Goal: Navigation & Orientation: Find specific page/section

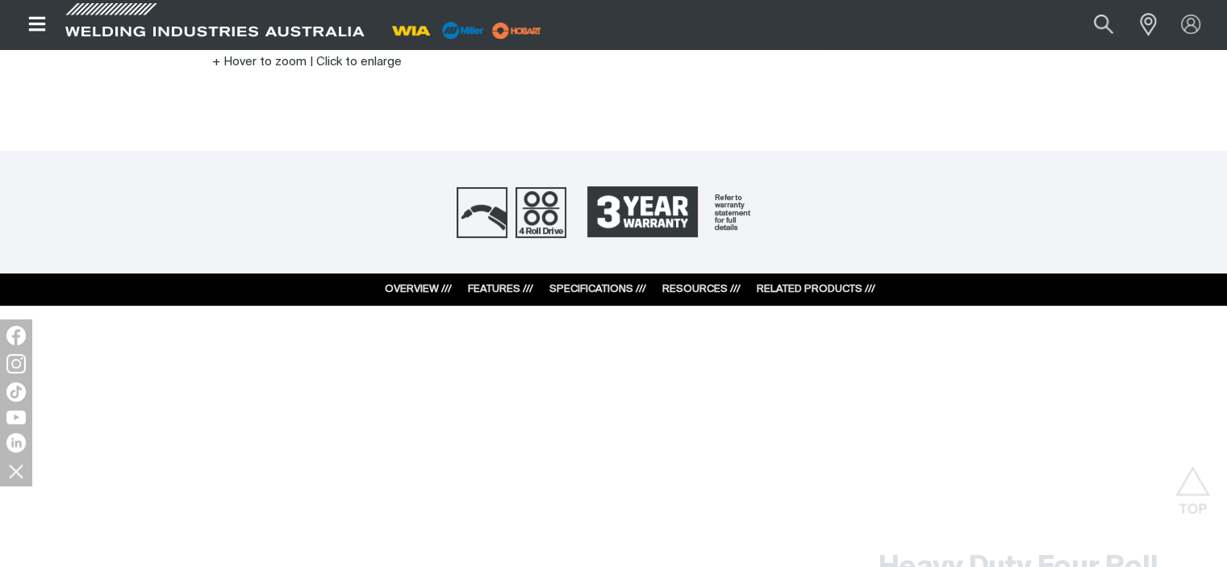
scroll to position [565, 0]
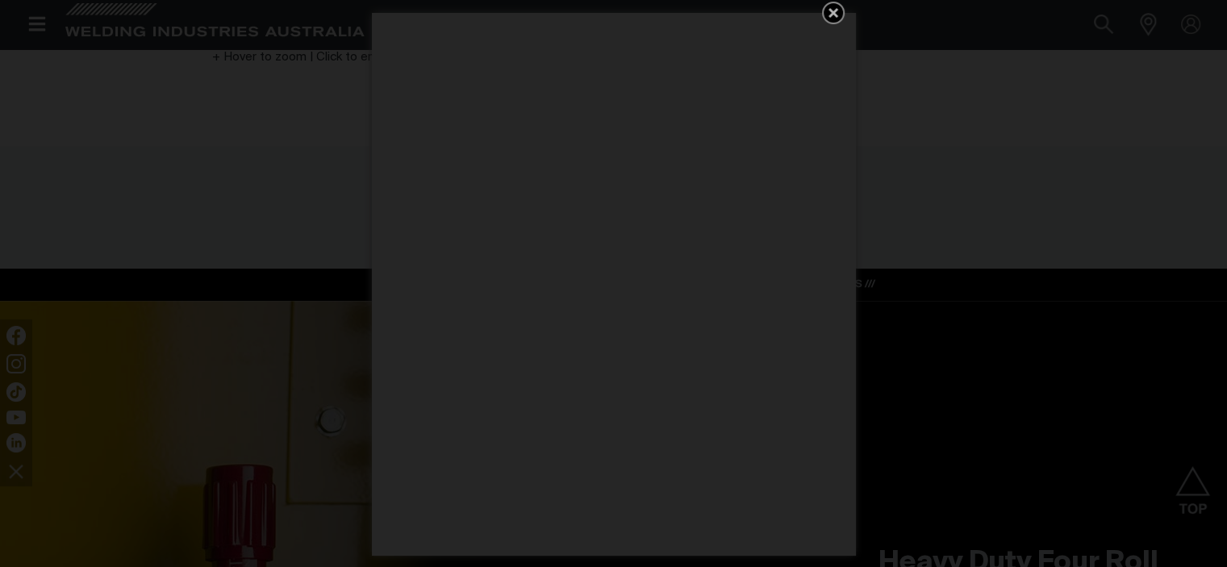
click at [837, 13] on icon "Get 5 WIA Welding Guides Free!" at bounding box center [832, 12] width 19 height 19
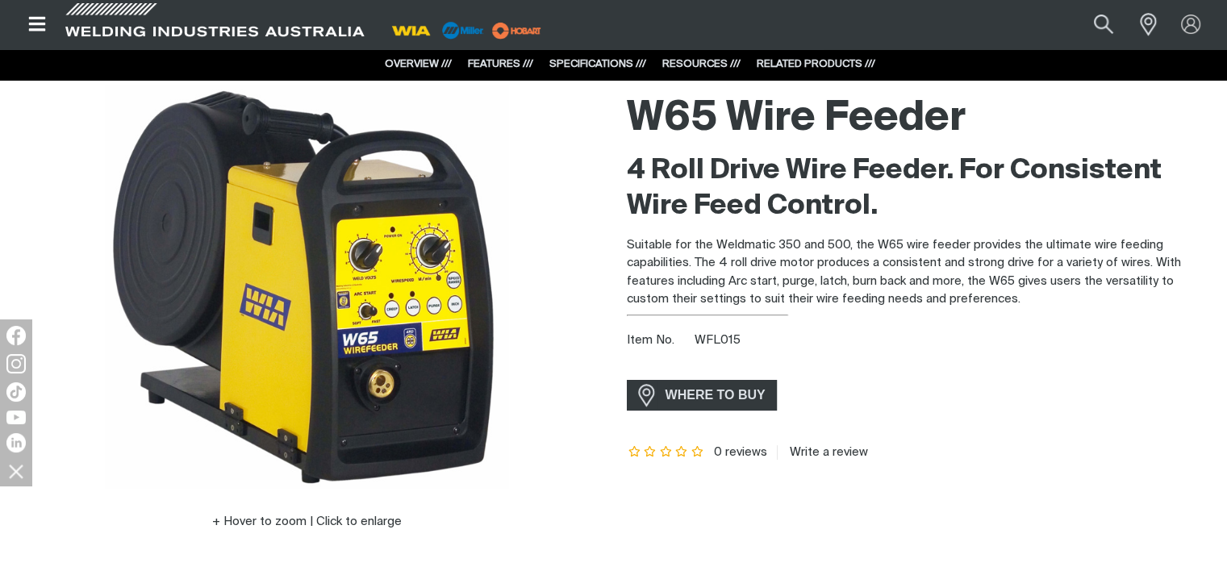
scroll to position [0, 0]
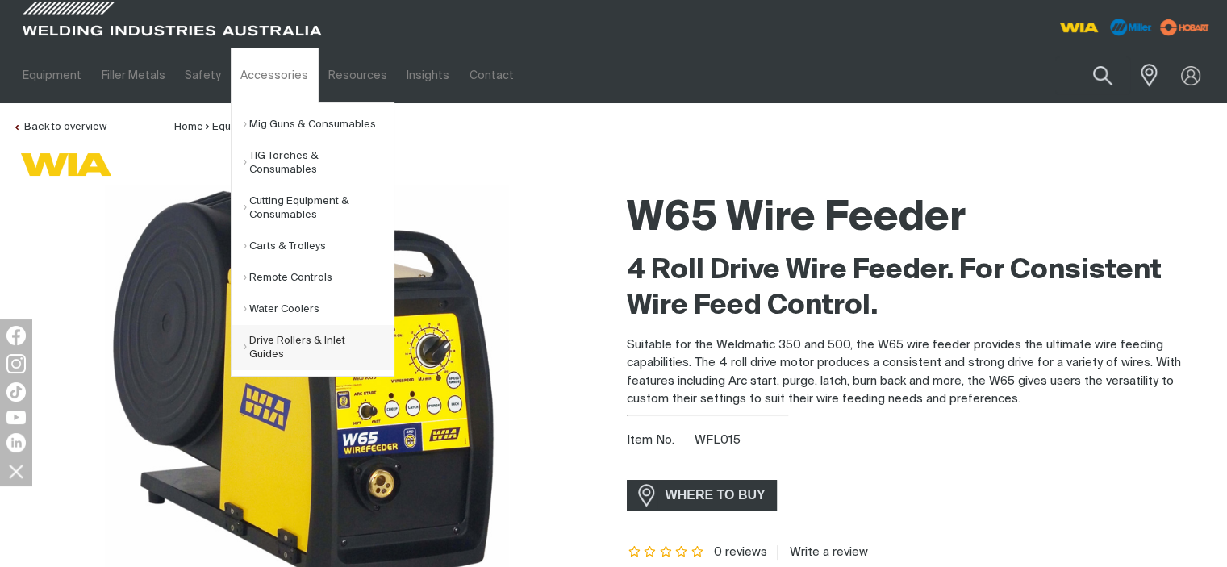
click at [274, 341] on link "Drive Rollers & Inlet Guides" at bounding box center [319, 347] width 150 height 45
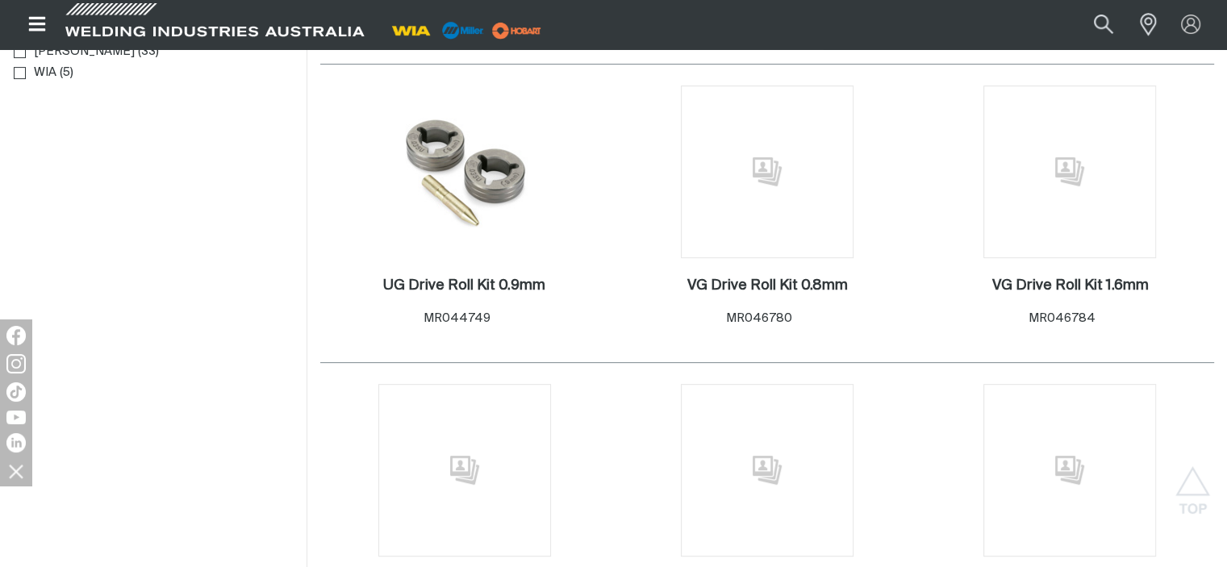
scroll to position [565, 0]
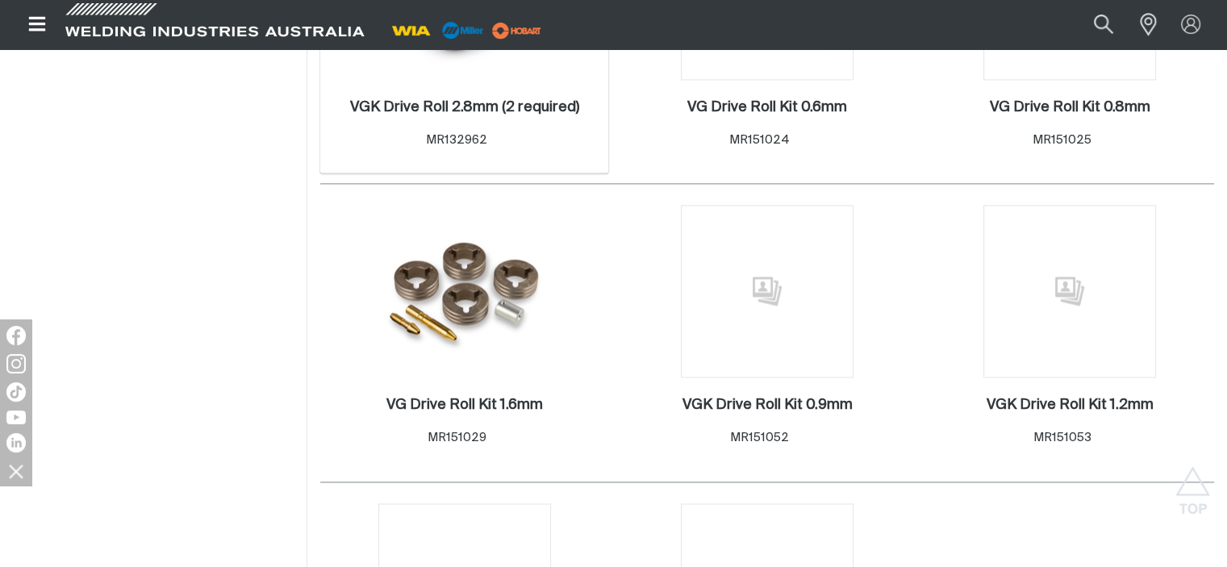
scroll to position [2339, 0]
